Goal: Find contact information: Find contact information

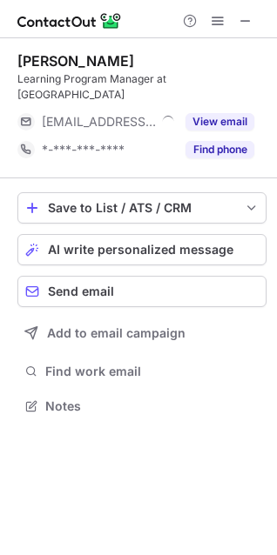
scroll to position [378, 277]
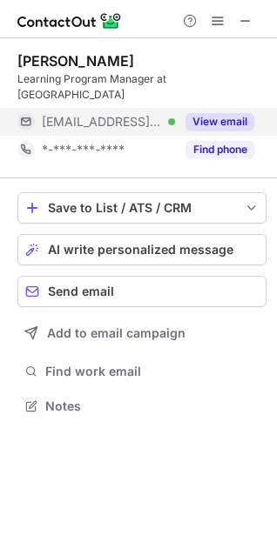
click at [223, 113] on button "View email" at bounding box center [219, 121] width 69 height 17
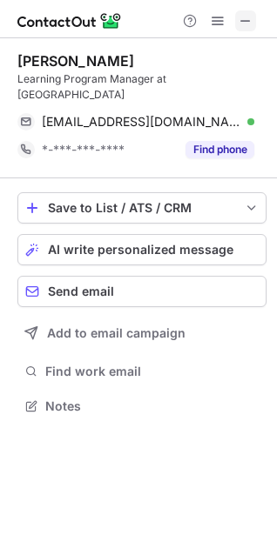
click at [245, 20] on span at bounding box center [245, 21] width 14 height 14
